Goal: Information Seeking & Learning: Learn about a topic

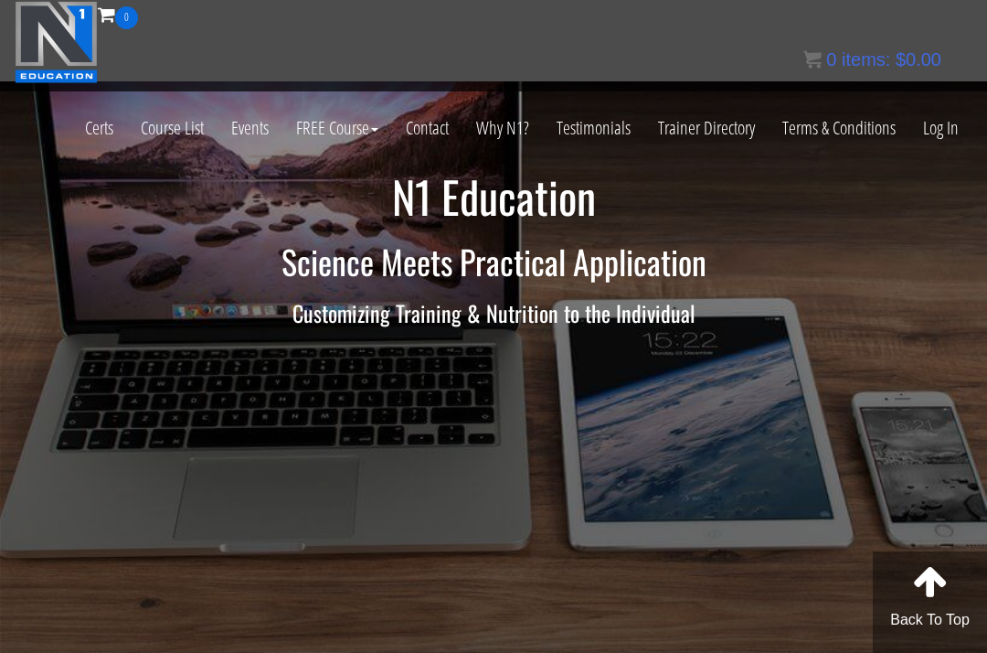
click at [941, 137] on link "Log In" at bounding box center [941, 128] width 63 height 90
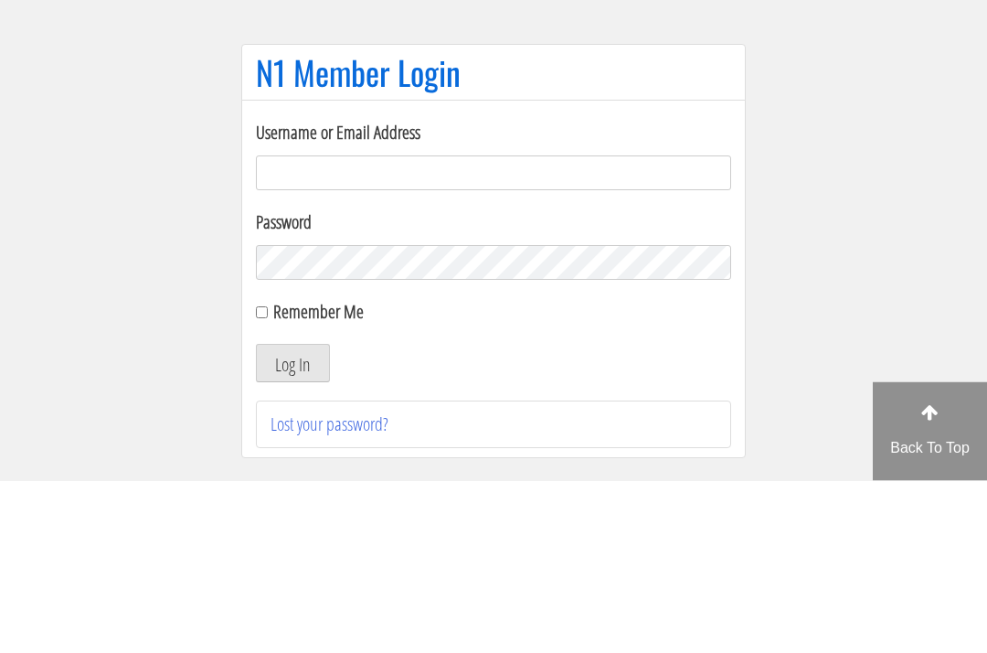
type input "[EMAIL_ADDRESS][DOMAIN_NAME]"
click at [293, 517] on button "Log In" at bounding box center [293, 536] width 74 height 38
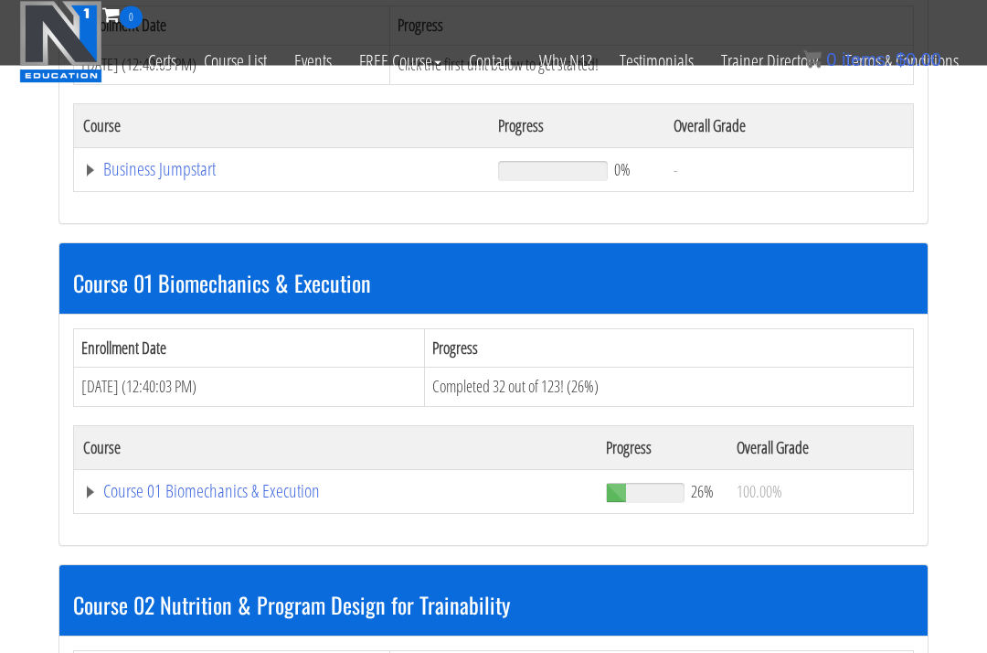
scroll to position [742, 0]
click at [137, 482] on link "Course 01 Biomechanics & Execution" at bounding box center [335, 491] width 505 height 18
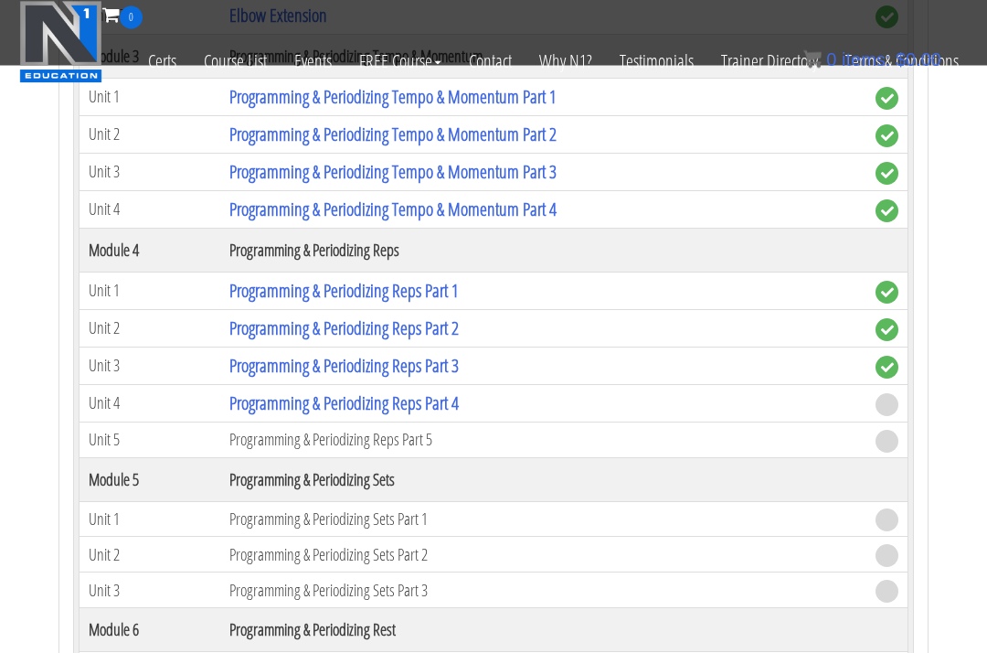
scroll to position [2289, 0]
click at [282, 390] on link "Programming & Periodizing Reps Part 4" at bounding box center [343, 402] width 229 height 25
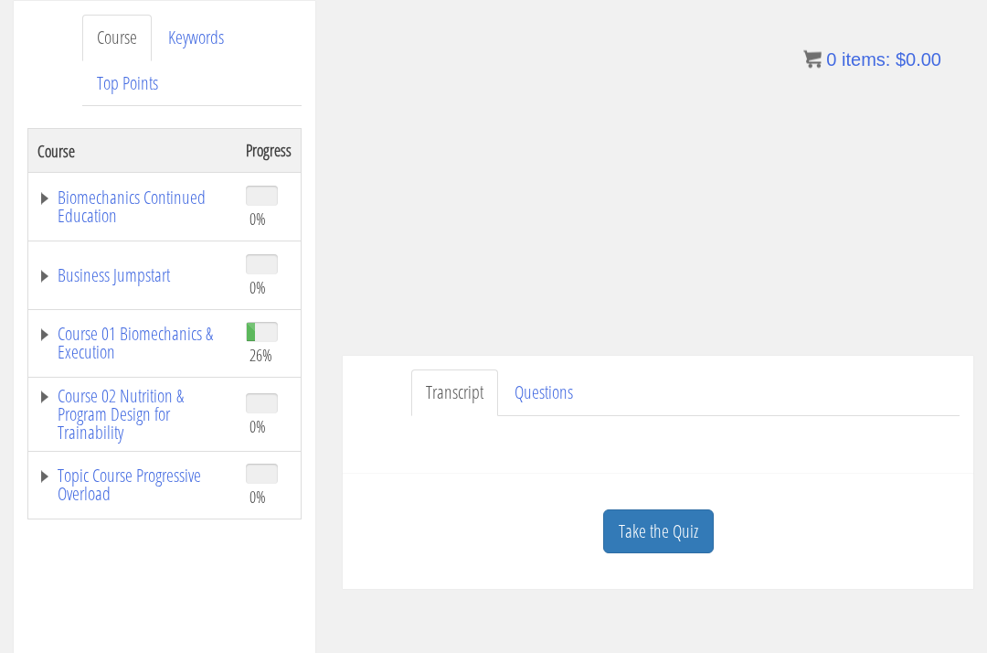
scroll to position [318, 0]
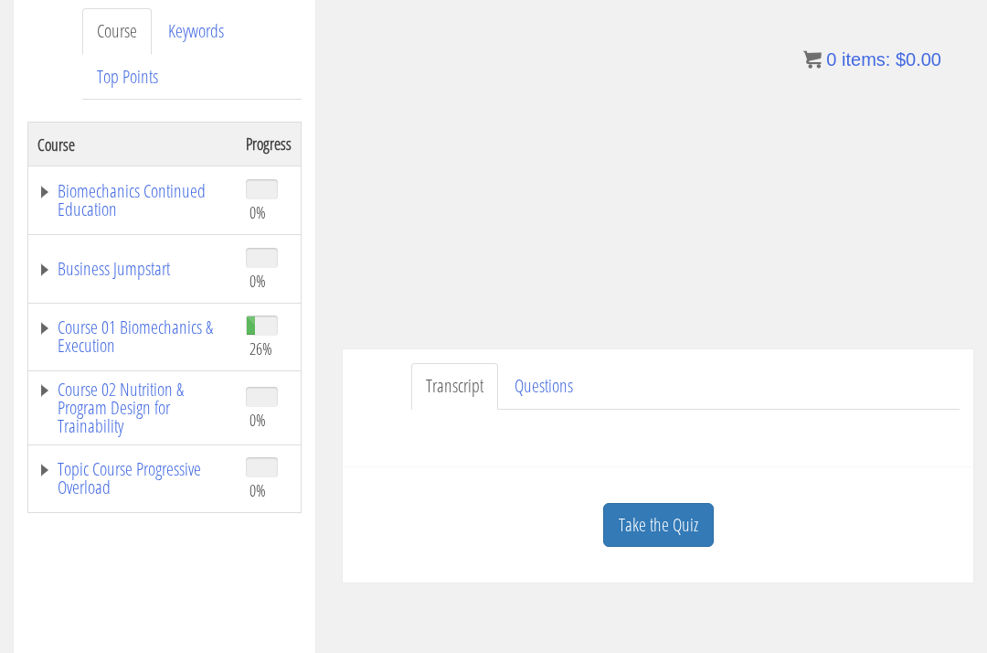
click at [665, 503] on link "Take the Quiz" at bounding box center [658, 525] width 111 height 45
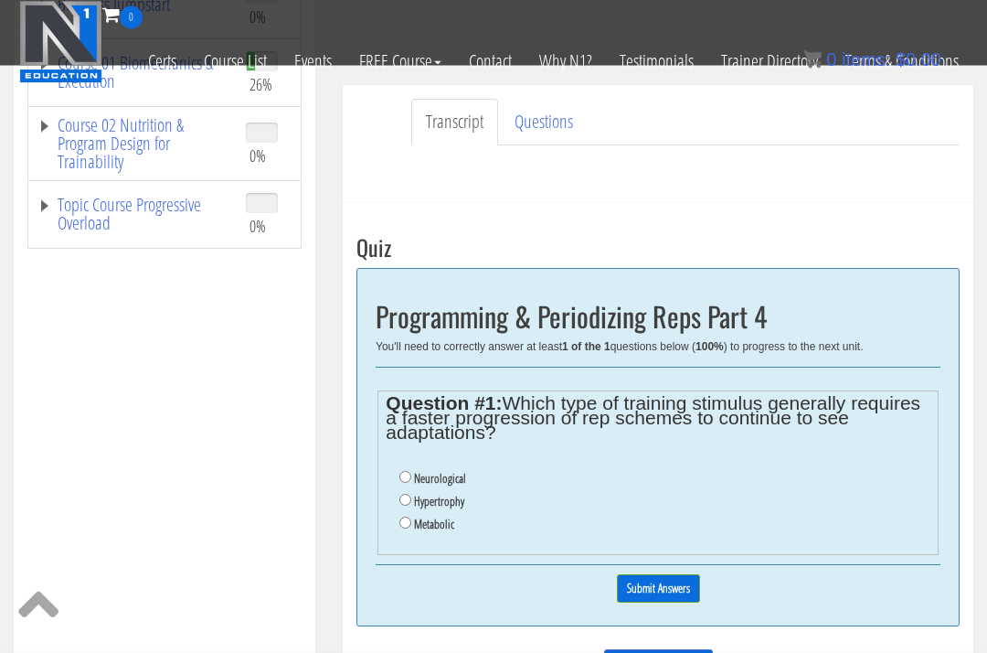
scroll to position [509, 0]
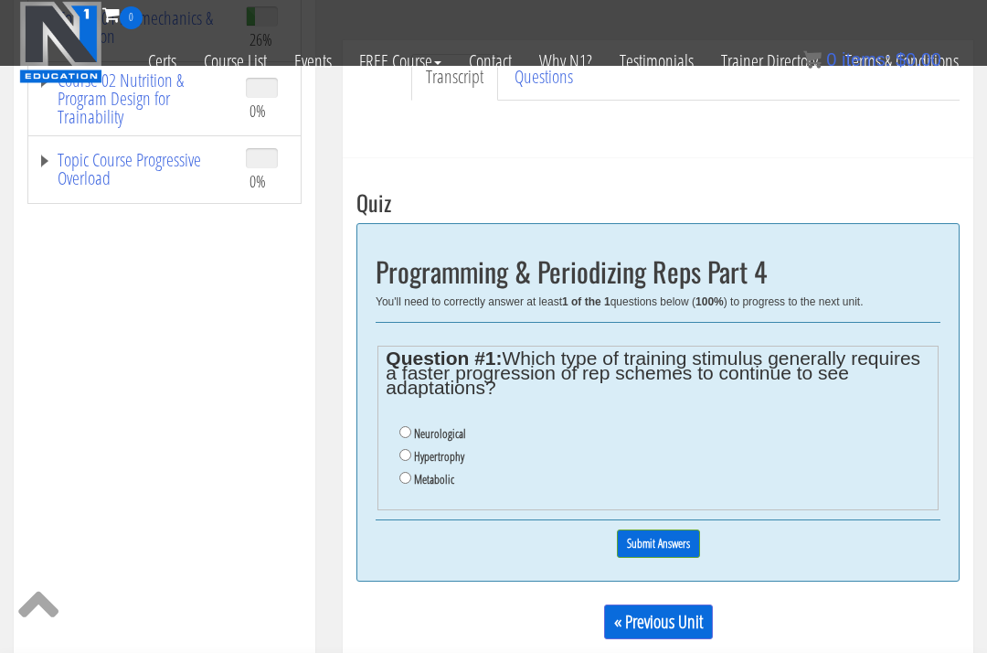
click at [428, 472] on label "Metabolic" at bounding box center [434, 479] width 40 height 15
click at [411, 472] on input "Metabolic" at bounding box center [406, 478] width 12 height 12
radio input "true"
click at [652, 529] on input "Submit Answers" at bounding box center [658, 543] width 83 height 28
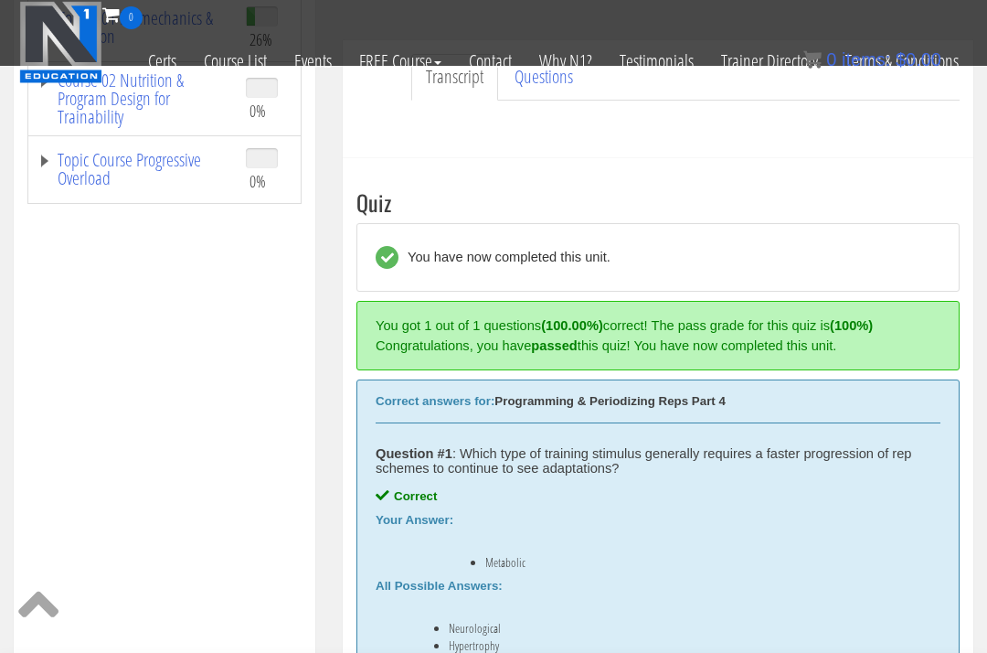
scroll to position [570, 0]
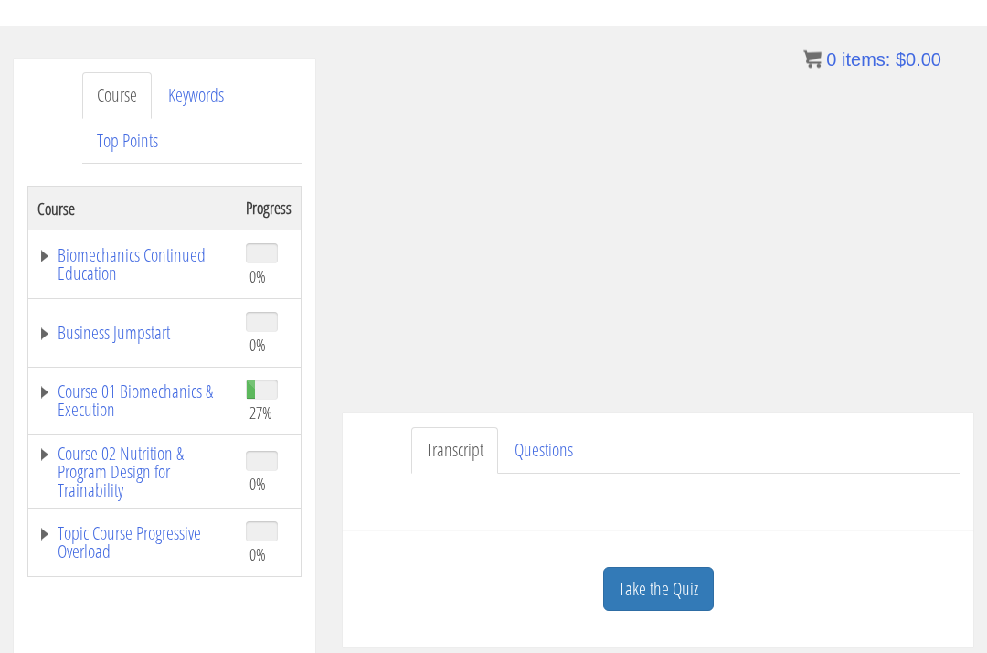
click at [660, 568] on link "Take the Quiz" at bounding box center [658, 590] width 111 height 45
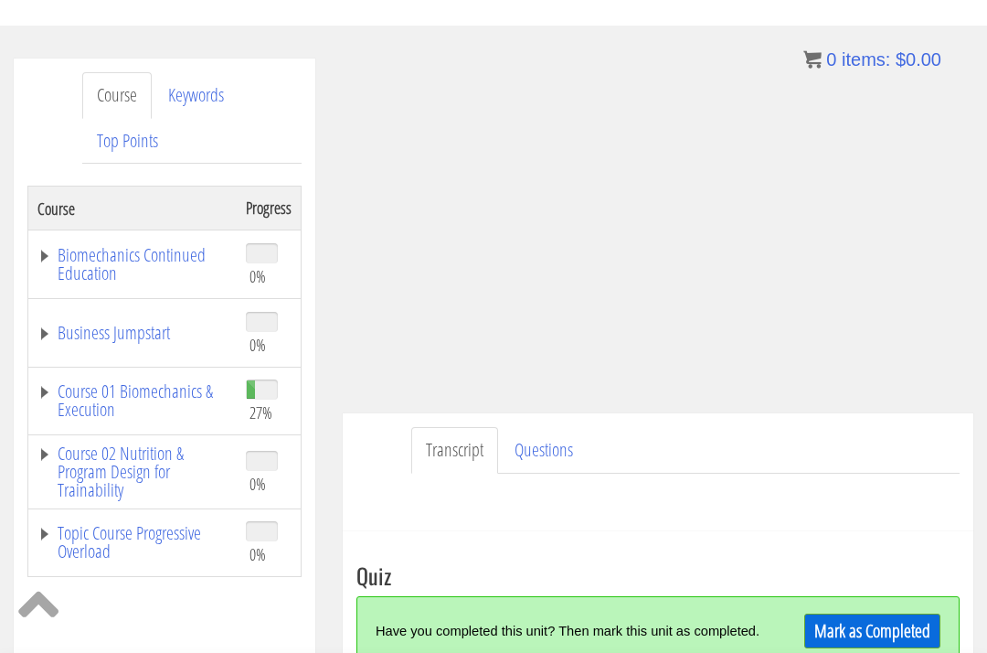
click at [872, 613] on link "Mark as Completed" at bounding box center [872, 630] width 136 height 35
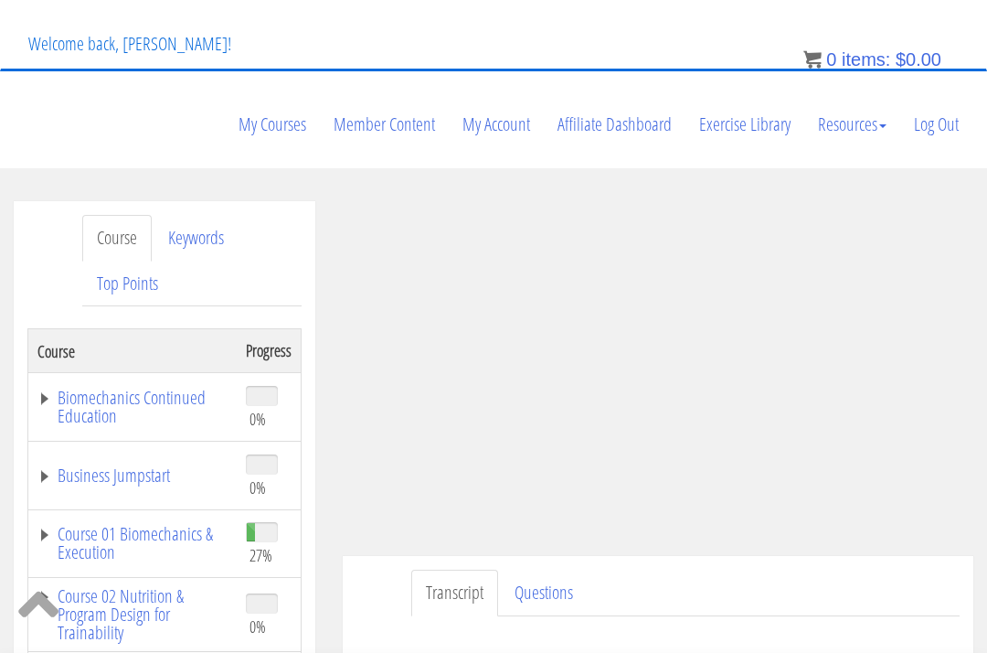
scroll to position [110, 0]
click at [112, 527] on link "Course 01 Biomechanics & Execution" at bounding box center [132, 545] width 190 height 37
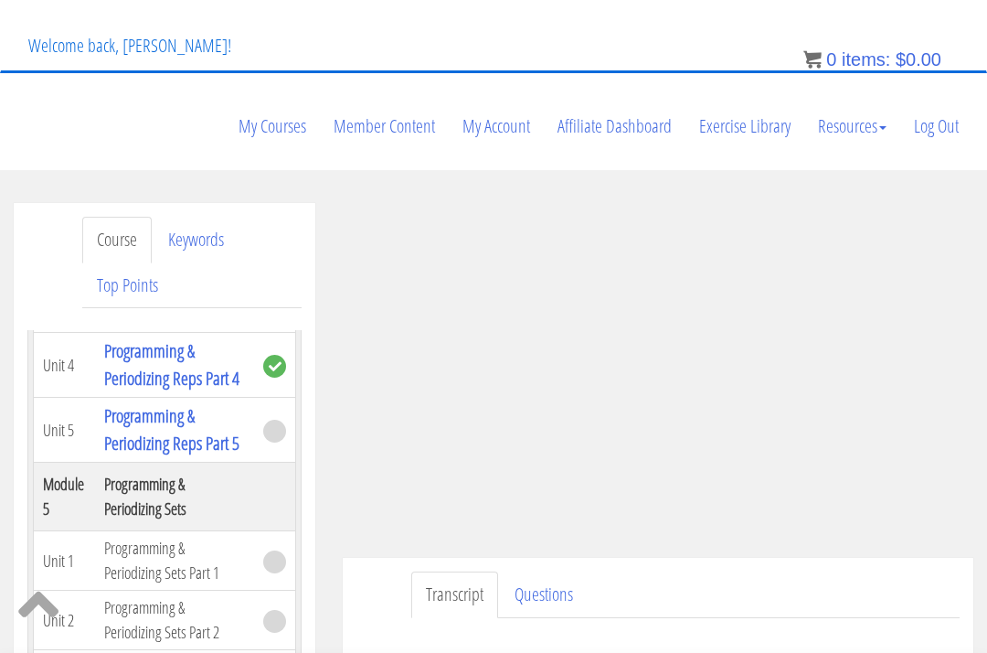
scroll to position [2171, 0]
click at [138, 456] on link "Programming & Periodizing Reps Part 5" at bounding box center [171, 430] width 135 height 52
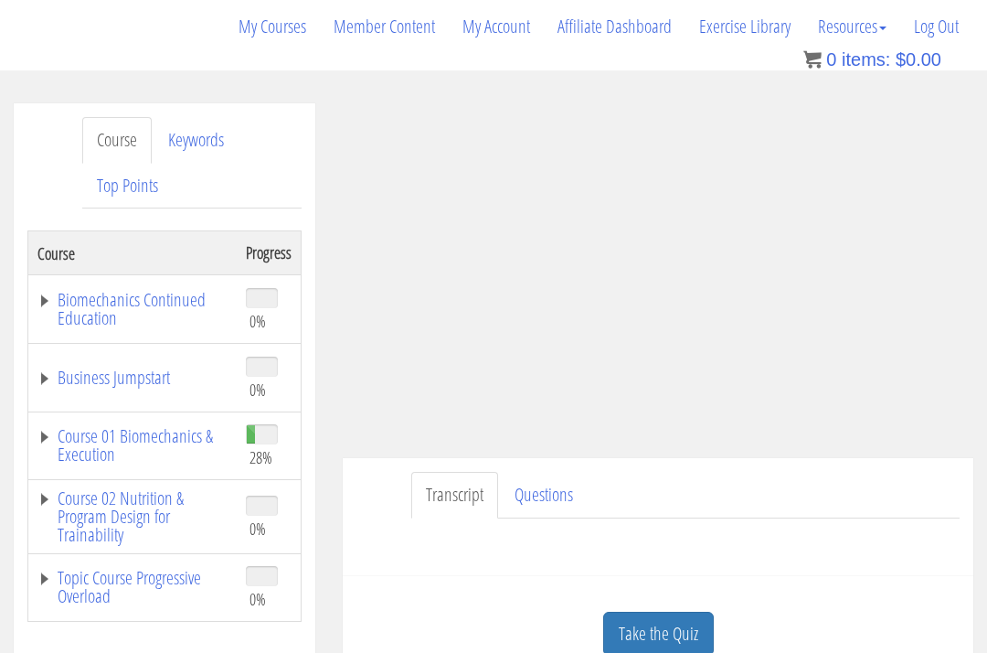
scroll to position [208, 0]
click at [135, 429] on link "Course 01 Biomechanics & Execution" at bounding box center [132, 447] width 190 height 37
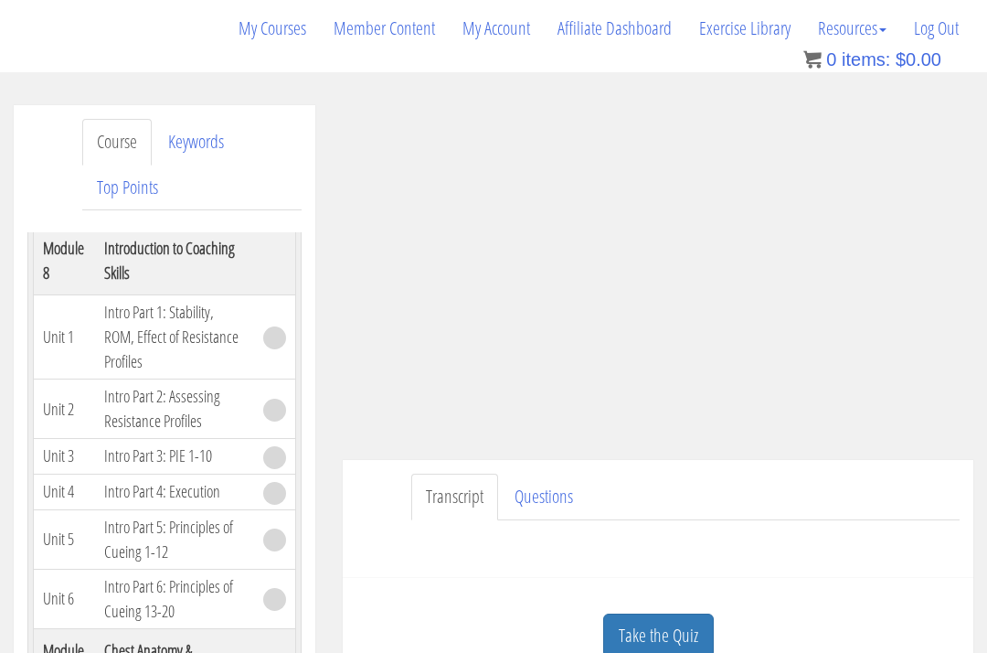
scroll to position [3430, 0]
